Goal: Task Accomplishment & Management: Use online tool/utility

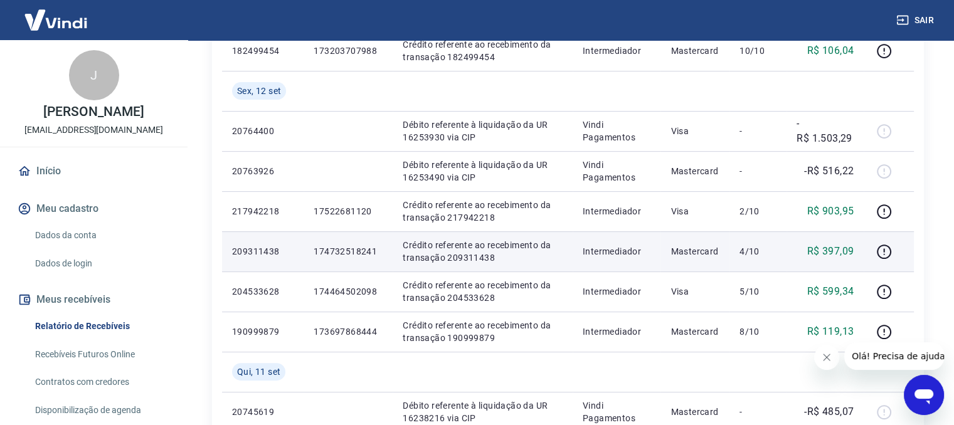
scroll to position [418, 0]
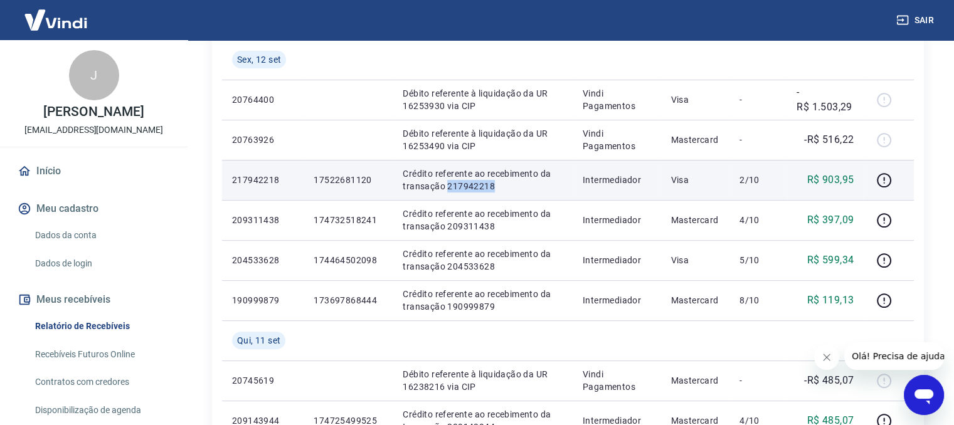
drag, startPoint x: 446, startPoint y: 186, endPoint x: 497, endPoint y: 187, distance: 50.8
click at [497, 187] on p "Crédito referente ao recebimento da transação 217942218" at bounding box center [482, 179] width 159 height 25
copy p "217942218"
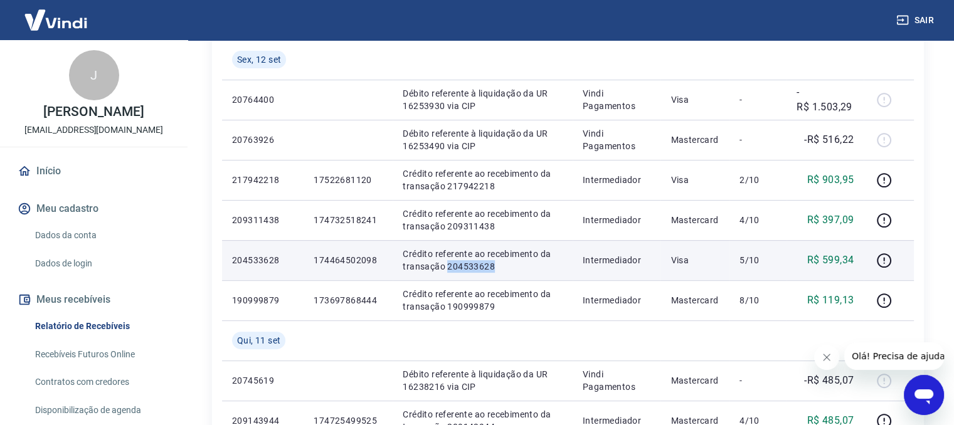
drag, startPoint x: 447, startPoint y: 264, endPoint x: 490, endPoint y: 265, distance: 43.3
click at [490, 265] on p "Crédito referente ao recebimento da transação 204533628" at bounding box center [482, 260] width 159 height 25
copy p "204533628"
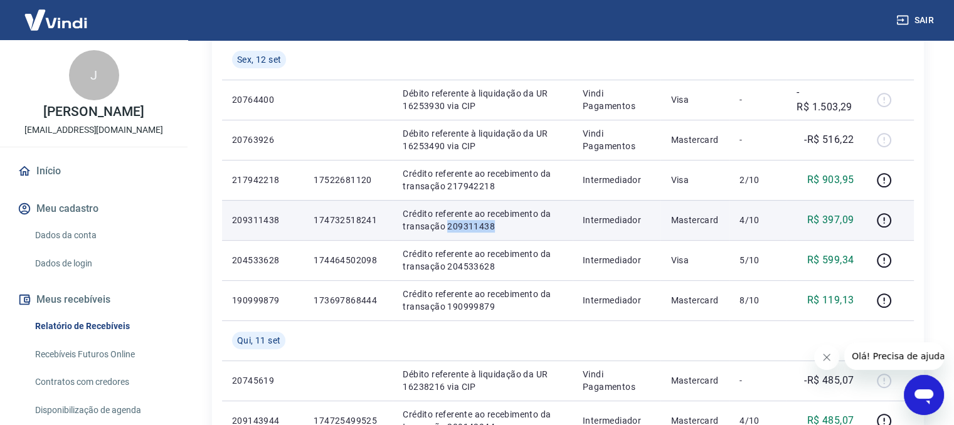
drag, startPoint x: 444, startPoint y: 227, endPoint x: 497, endPoint y: 225, distance: 53.3
click at [497, 225] on p "Crédito referente ao recebimento da transação 209311438" at bounding box center [482, 220] width 159 height 25
copy p "209311438"
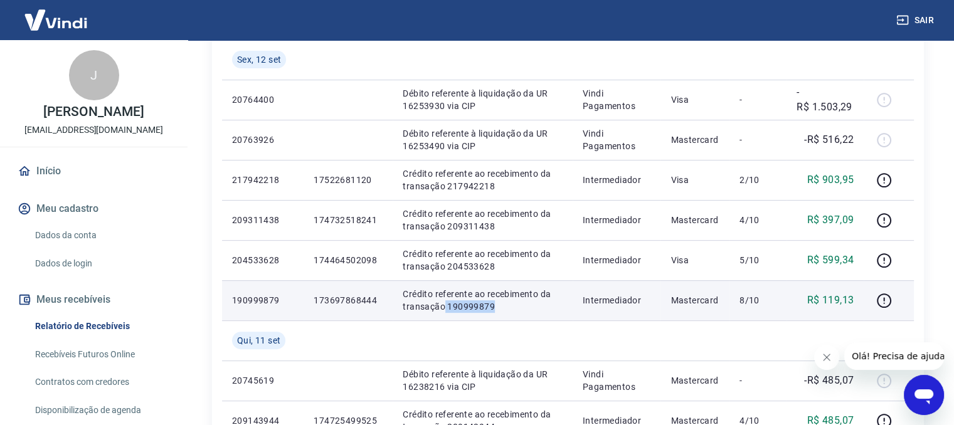
drag, startPoint x: 444, startPoint y: 309, endPoint x: 504, endPoint y: 310, distance: 60.2
click at [504, 310] on p "Crédito referente ao recebimento da transação 190999879" at bounding box center [482, 300] width 159 height 25
copy p "190999879"
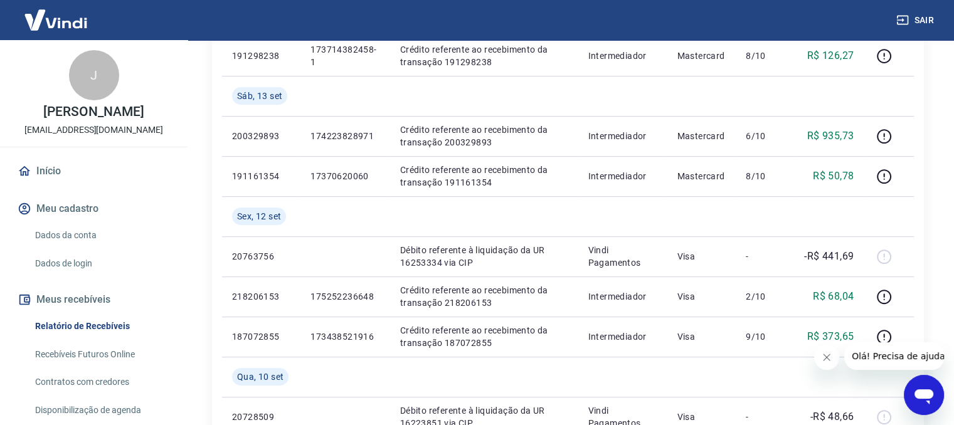
scroll to position [585, 0]
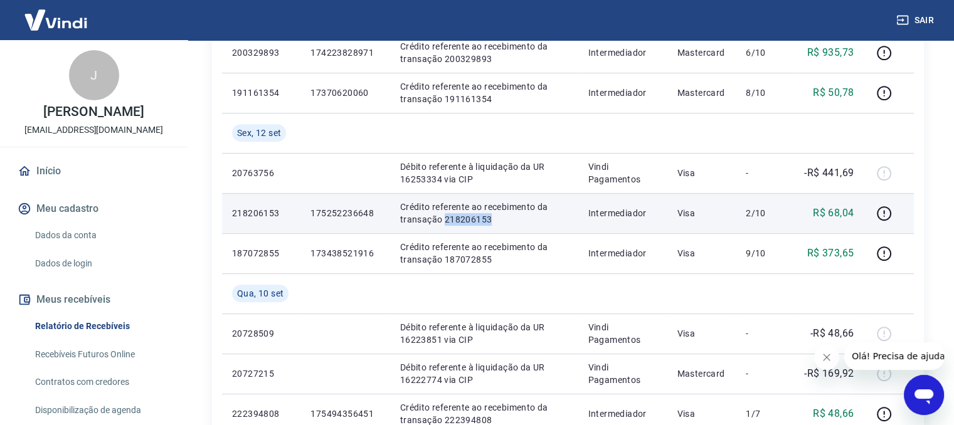
drag, startPoint x: 444, startPoint y: 219, endPoint x: 495, endPoint y: 221, distance: 50.8
click at [495, 221] on p "Crédito referente ao recebimento da transação 218206153" at bounding box center [484, 213] width 168 height 25
copy p "218206153"
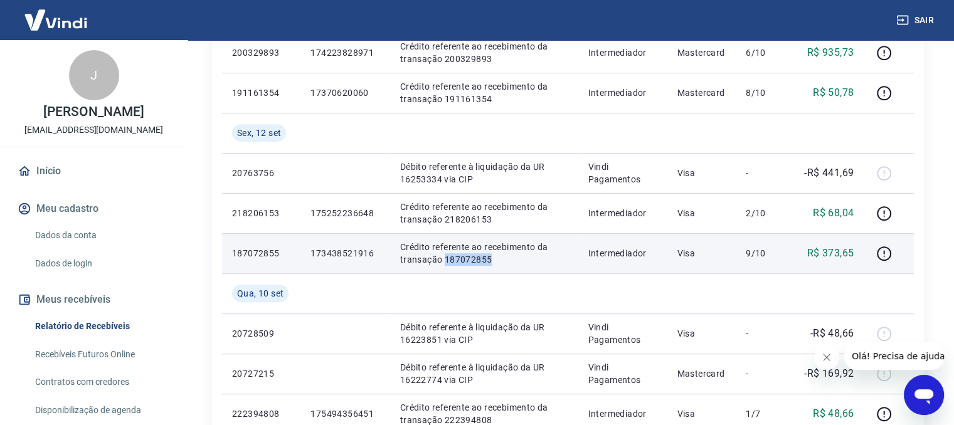
drag, startPoint x: 444, startPoint y: 261, endPoint x: 495, endPoint y: 260, distance: 51.4
click at [495, 260] on p "Crédito referente ao recebimento da transação 187072855" at bounding box center [484, 253] width 168 height 25
copy p "187072855"
